Goal: Task Accomplishment & Management: Complete application form

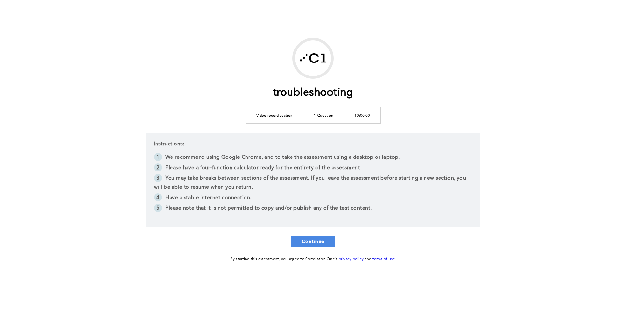
click at [315, 235] on div "troubleshooting Video record section 1 Question 10:00:00 Instructions: We recom…" at bounding box center [313, 151] width 334 height 226
click at [315, 238] on button "Continue" at bounding box center [313, 242] width 44 height 10
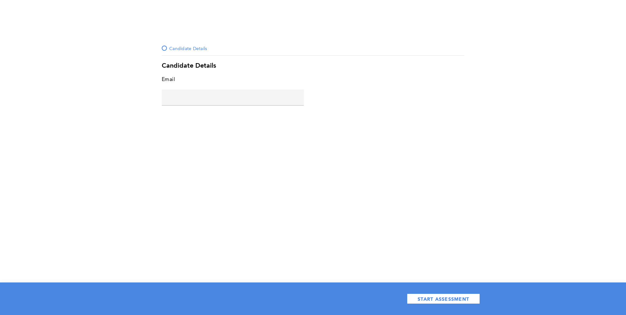
click at [208, 100] on input "text" at bounding box center [233, 98] width 142 height 16
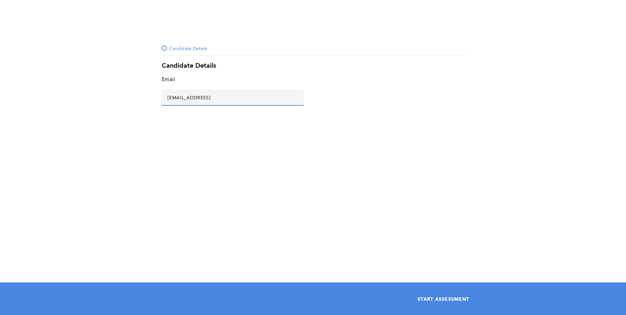
type input "[EMAIL_ADDRESS]"
click at [447, 302] on button "START ASSESSMENT" at bounding box center [443, 299] width 73 height 10
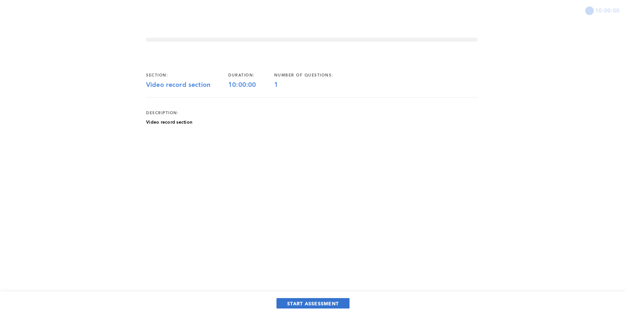
click at [299, 301] on span "START ASSESSMENT" at bounding box center [312, 304] width 51 height 6
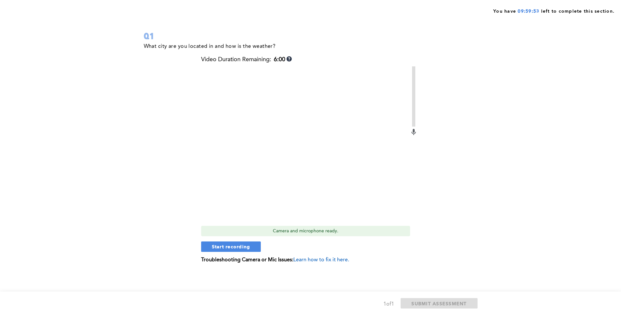
scroll to position [33, 0]
click at [333, 260] on span "Learn how to fix it here." at bounding box center [321, 259] width 56 height 5
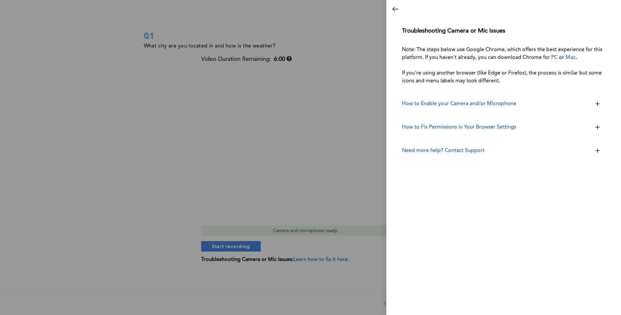
click at [333, 260] on div at bounding box center [310, 157] width 621 height 315
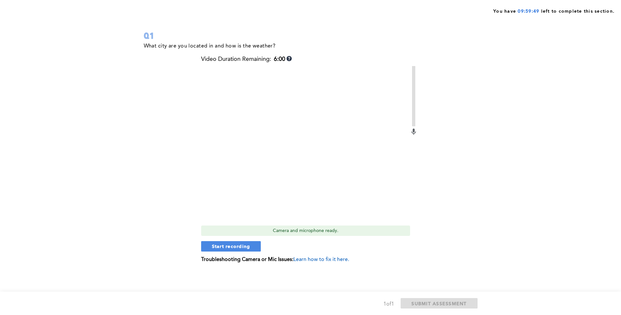
click at [306, 232] on div "Camera and microphone ready." at bounding box center [305, 231] width 209 height 10
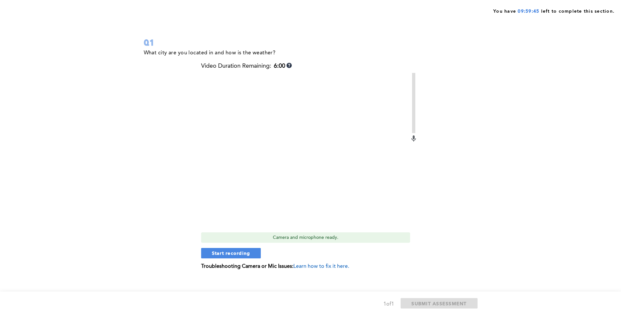
scroll to position [26, 0]
drag, startPoint x: 492, startPoint y: 11, endPoint x: 607, endPoint y: 11, distance: 114.1
click at [607, 11] on span "You have 09:45:37 left to complete this section." at bounding box center [553, 11] width 121 height 8
click at [519, 30] on div "You have 09:45:23 left to complete this section. Q1 What city are you located i…" at bounding box center [310, 148] width 621 height 348
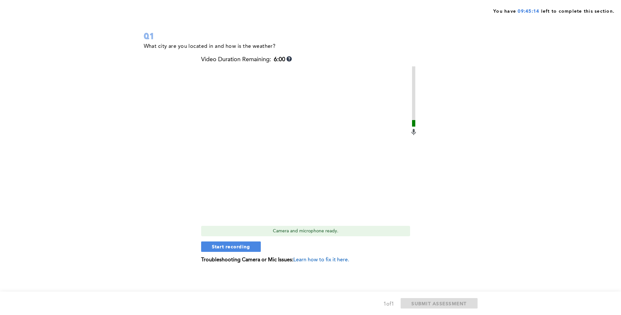
scroll to position [33, 0]
drag, startPoint x: 183, startPoint y: 261, endPoint x: 193, endPoint y: 256, distance: 11.5
click at [193, 256] on div "What city are you located in and how is the weather? Video Duration Remaining: …" at bounding box center [309, 157] width 331 height 231
click at [247, 271] on span "error placeholder" at bounding box center [309, 270] width 331 height 5
click at [316, 261] on span "Learn how to fix it here." at bounding box center [321, 259] width 56 height 5
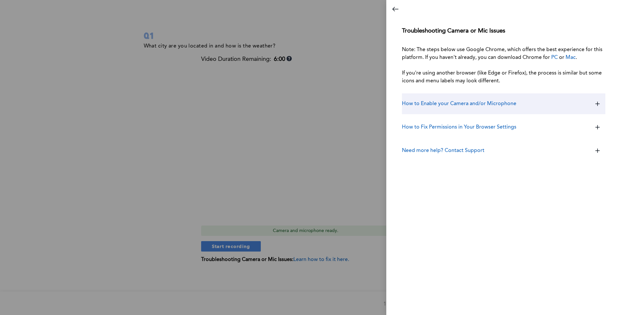
click at [493, 100] on h3 "How to Enable your Camera and/or Microphone" at bounding box center [459, 104] width 114 height 8
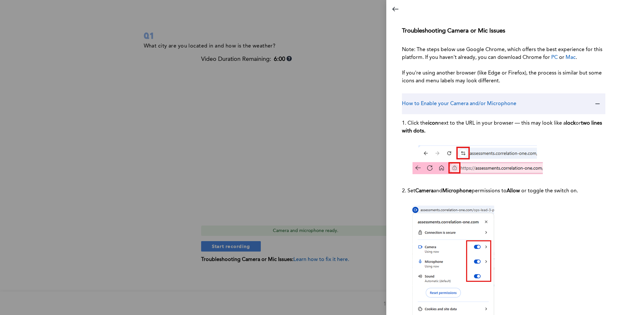
click at [493, 100] on h3 "How to Enable your Camera and/or Microphone" at bounding box center [459, 104] width 114 height 8
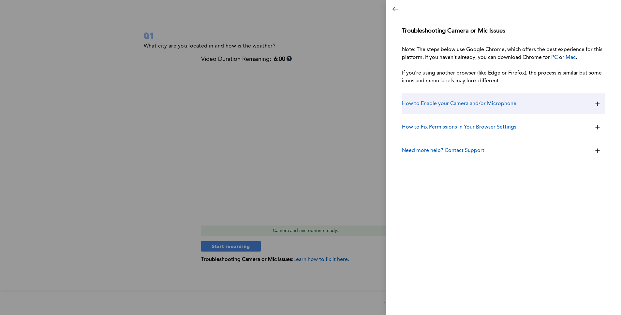
click at [469, 108] on div "How to Enable your Camera and/or Microphone" at bounding box center [503, 104] width 203 height 21
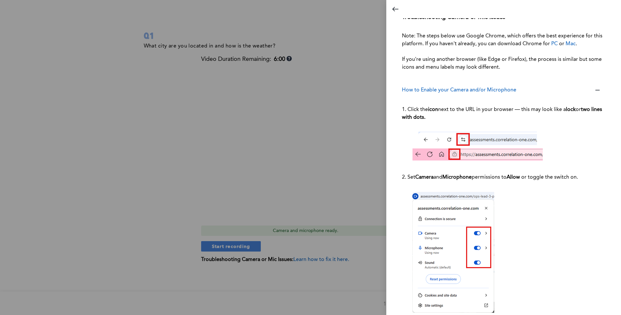
scroll to position [0, 0]
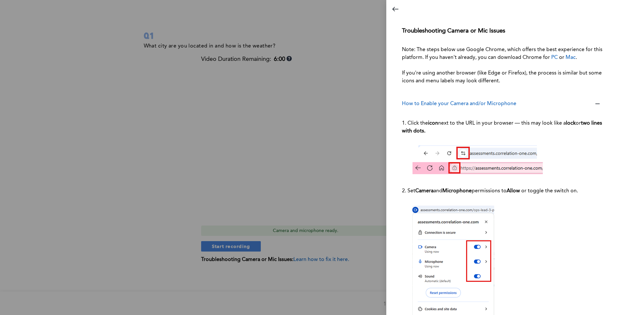
click at [553, 60] on link "PC" at bounding box center [554, 57] width 7 height 5
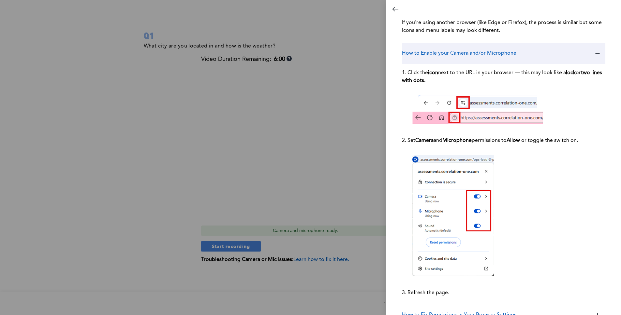
scroll to position [52, 0]
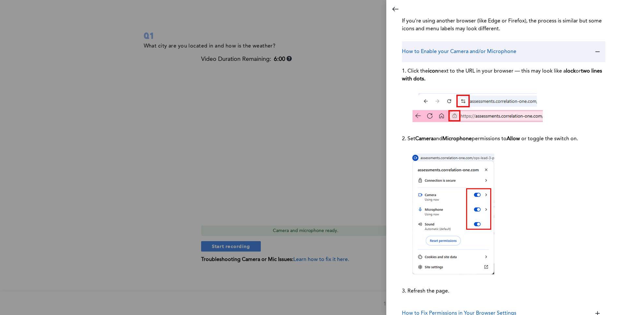
click at [504, 55] on h3 "How to Enable your Camera and/or Microphone" at bounding box center [459, 52] width 114 height 8
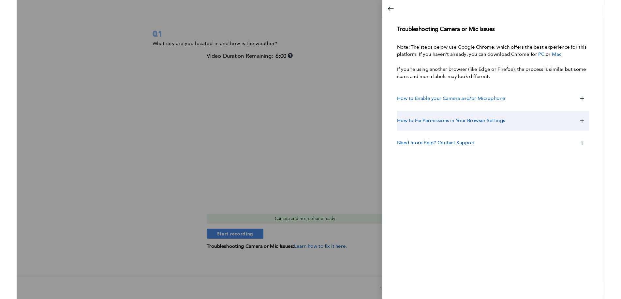
scroll to position [0, 0]
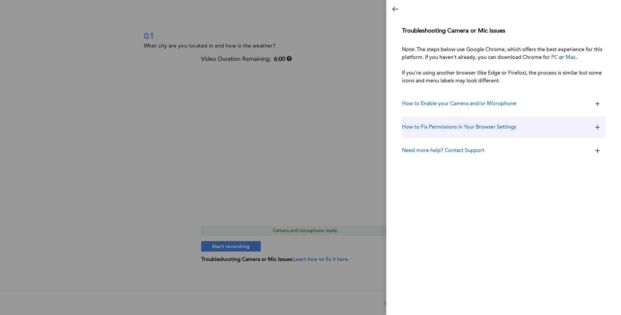
click at [473, 130] on h3 "How to Fix Permissions in Your Browser Settings" at bounding box center [459, 128] width 114 height 8
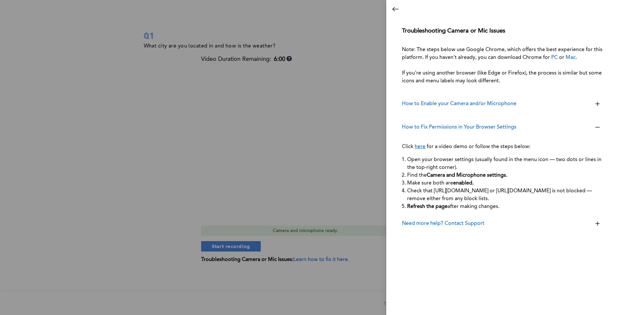
click at [418, 148] on link "here" at bounding box center [420, 146] width 11 height 5
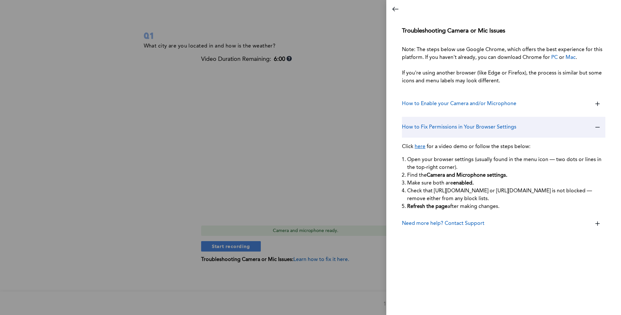
click at [579, 127] on div "How to Fix Permissions in Your Browser Settings" at bounding box center [503, 127] width 203 height 21
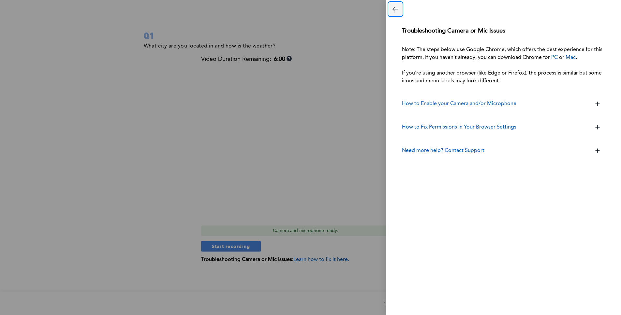
click at [399, 15] on button "Close dialog" at bounding box center [395, 9] width 13 height 13
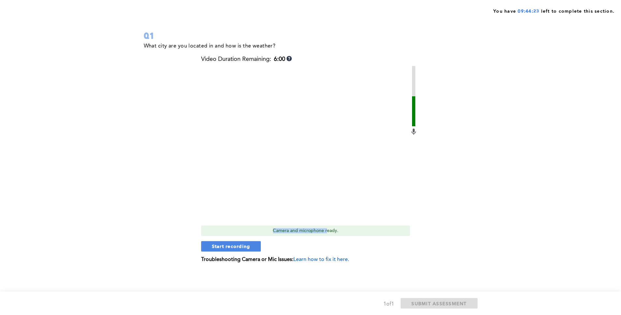
drag, startPoint x: 267, startPoint y: 231, endPoint x: 327, endPoint y: 231, distance: 60.3
click at [327, 231] on div "Camera and microphone ready." at bounding box center [305, 231] width 209 height 10
click at [314, 230] on div "Camera and microphone ready." at bounding box center [305, 231] width 209 height 10
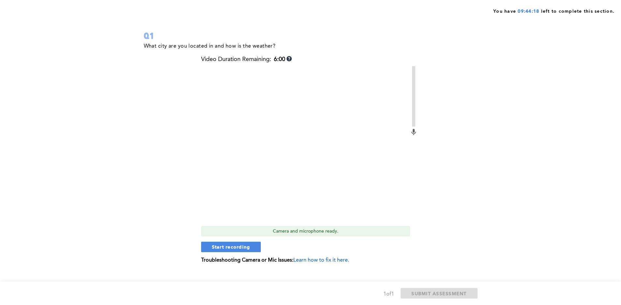
click at [157, 76] on div "What city are you located in and how is the weather? Video Duration Remaining: …" at bounding box center [309, 157] width 331 height 231
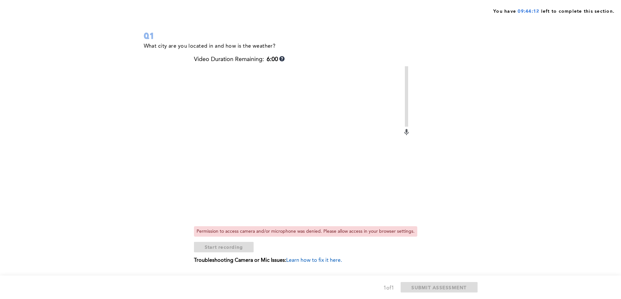
click at [170, 108] on div "What city are you located in and how is the weather? Video Duration Remaining: …" at bounding box center [309, 157] width 331 height 231
click at [172, 92] on div "What city are you located in and how is the weather? Video Duration Remaining: …" at bounding box center [309, 157] width 331 height 231
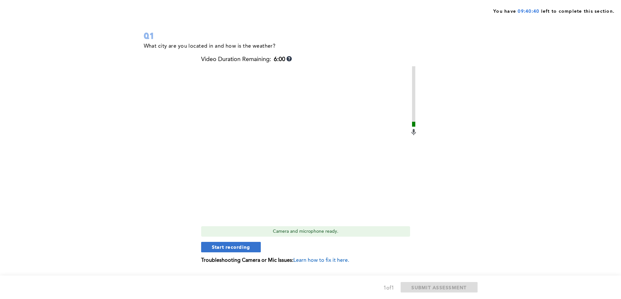
click at [219, 246] on span "Start recording" at bounding box center [231, 246] width 38 height 6
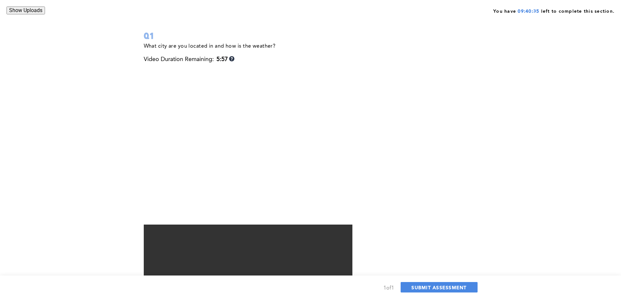
click at [45, 8] on button "Show Uploads" at bounding box center [26, 11] width 38 height 8
